Goal: Navigation & Orientation: Understand site structure

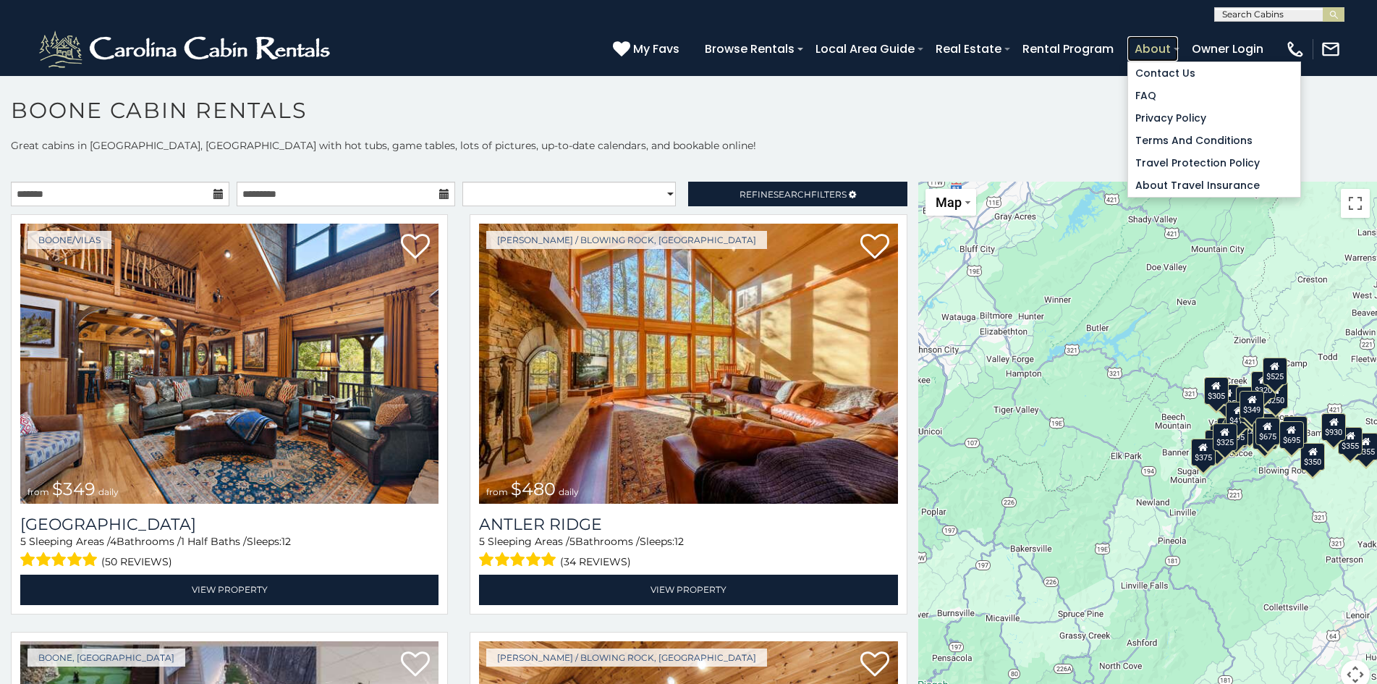
click at [1138, 44] on link "About" at bounding box center [1152, 48] width 51 height 25
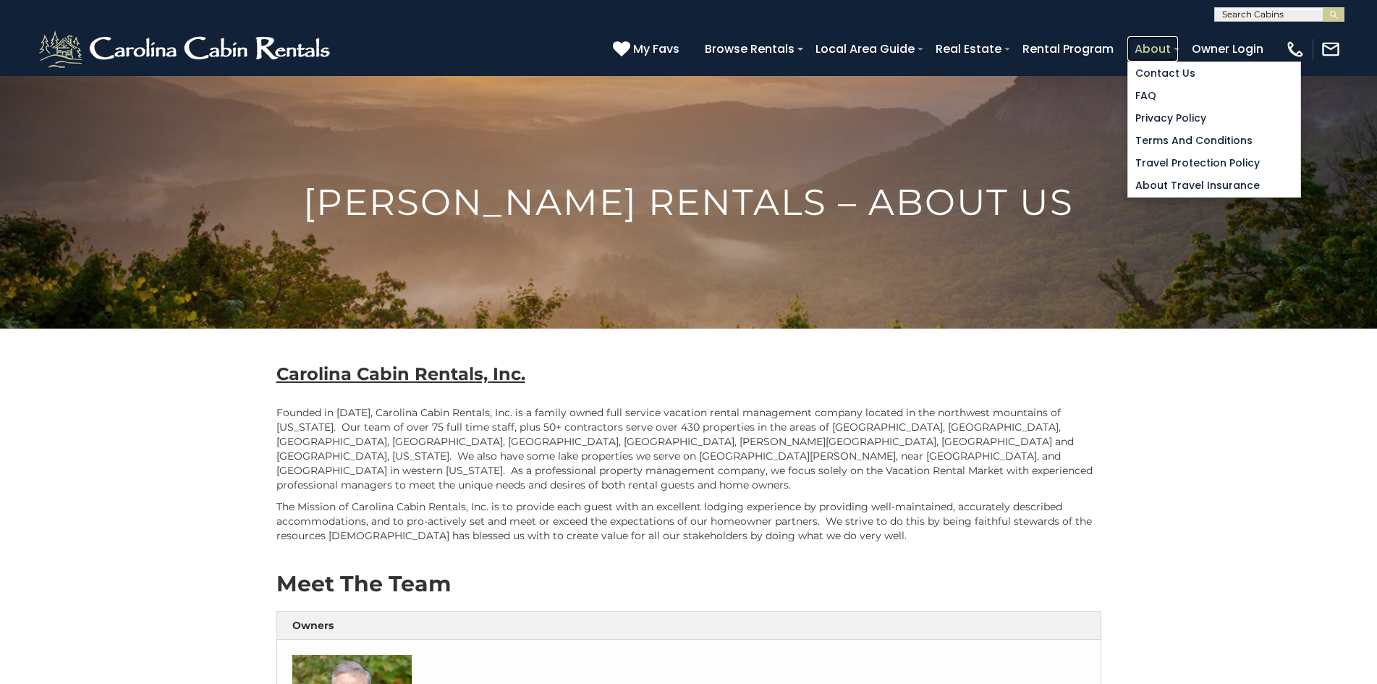
click at [1133, 43] on link "About" at bounding box center [1152, 48] width 51 height 25
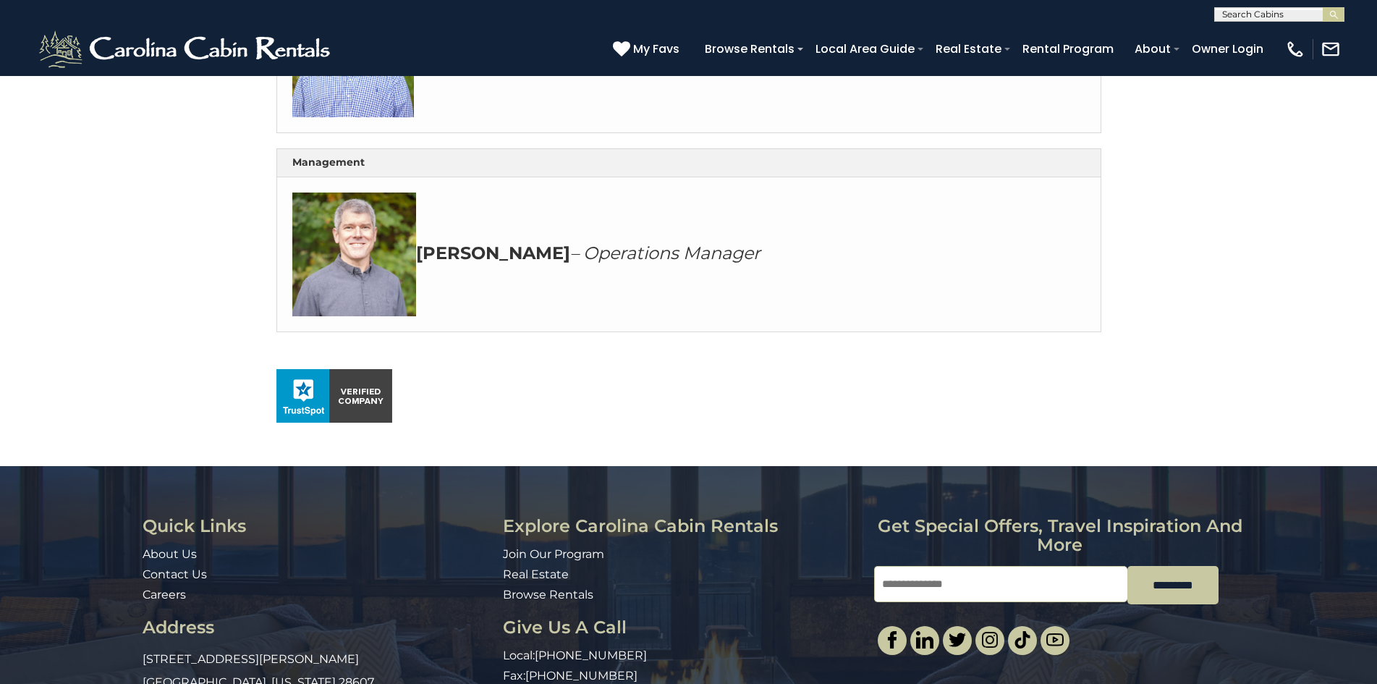
scroll to position [813, 0]
